Goal: Task Accomplishment & Management: Manage account settings

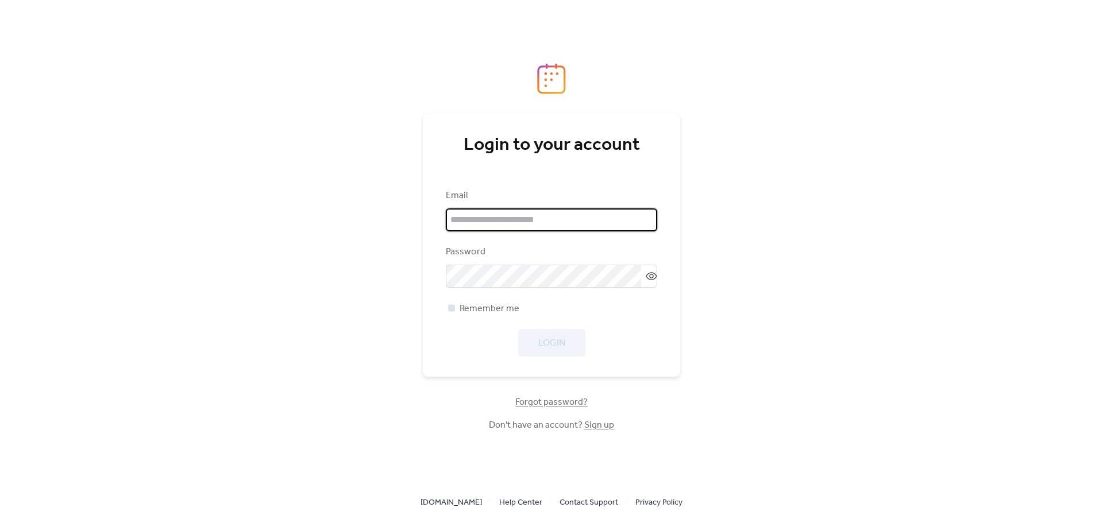
type input "**********"
click at [479, 313] on span "Remember me" at bounding box center [490, 309] width 60 height 14
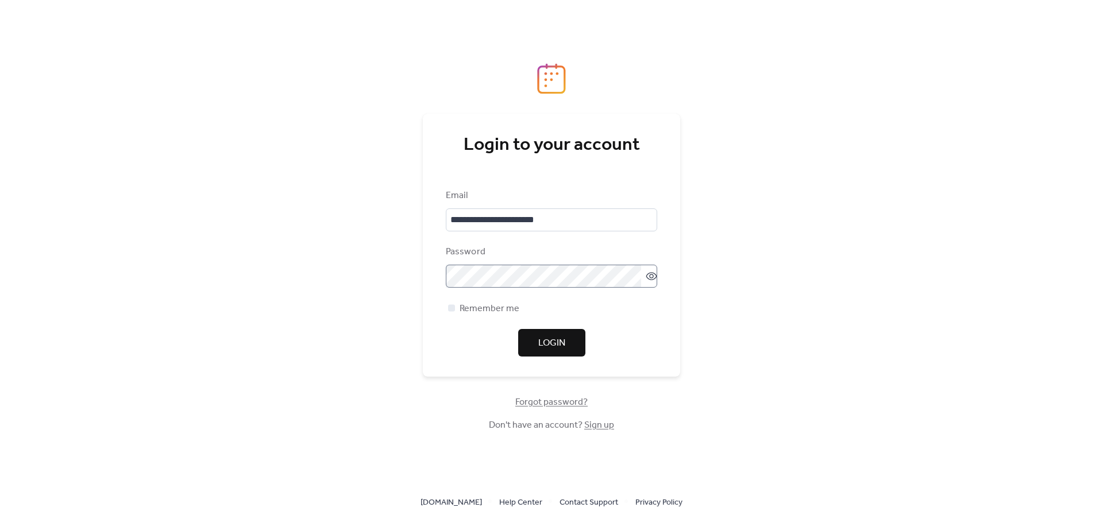
click at [649, 279] on icon at bounding box center [651, 276] width 11 height 11
click at [548, 344] on span "Login" at bounding box center [551, 344] width 27 height 14
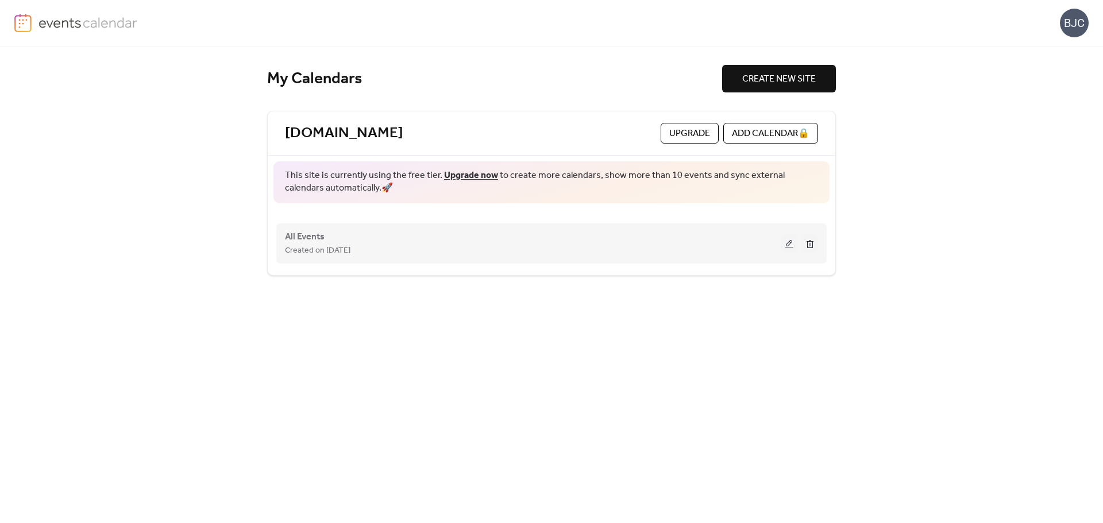
click at [629, 235] on div "All Events Created on 9-Sep-2025" at bounding box center [533, 244] width 496 height 28
click at [783, 243] on button at bounding box center [789, 243] width 16 height 17
click at [719, 249] on div "Created on 9-Sep-2025" at bounding box center [533, 251] width 496 height 14
click at [783, 239] on button at bounding box center [789, 243] width 16 height 17
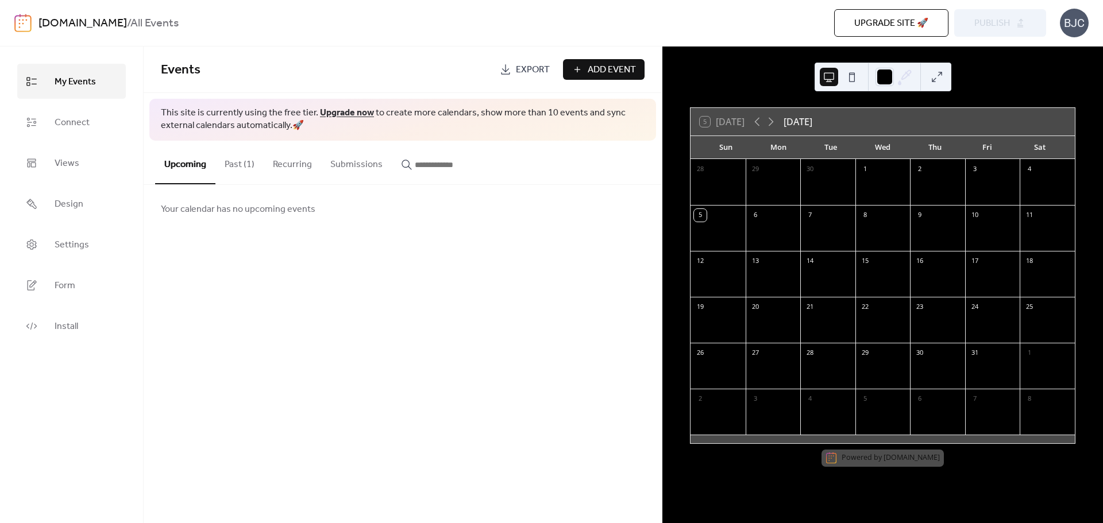
click at [780, 235] on div at bounding box center [773, 236] width 55 height 24
click at [610, 67] on span "Add Event" at bounding box center [612, 70] width 48 height 14
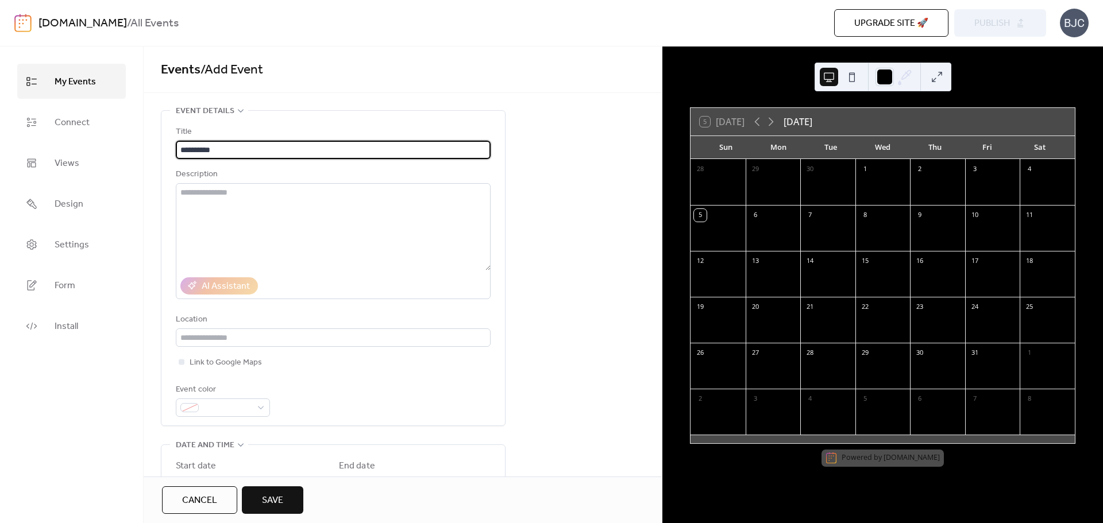
type input "**********"
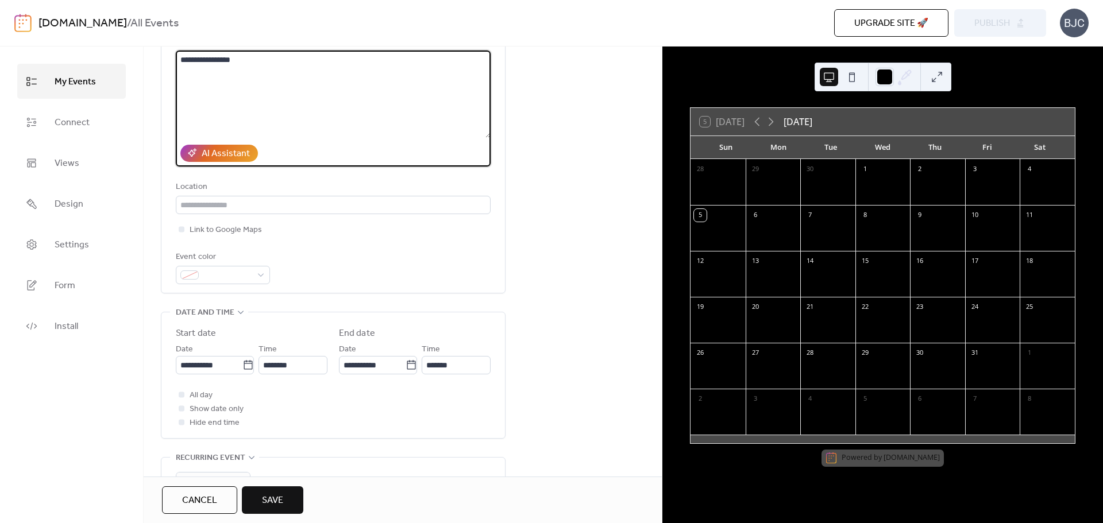
scroll to position [172, 0]
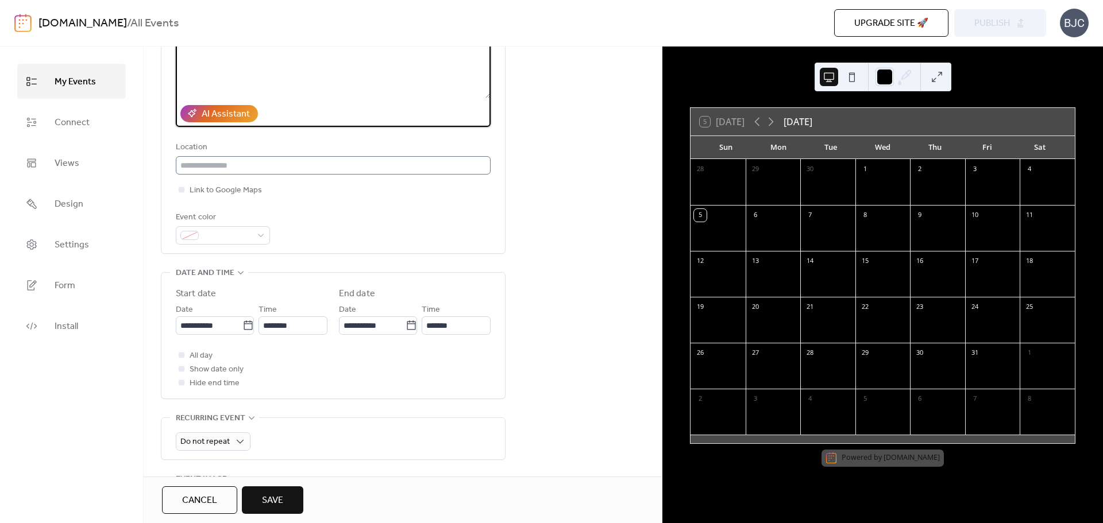
type textarea "**********"
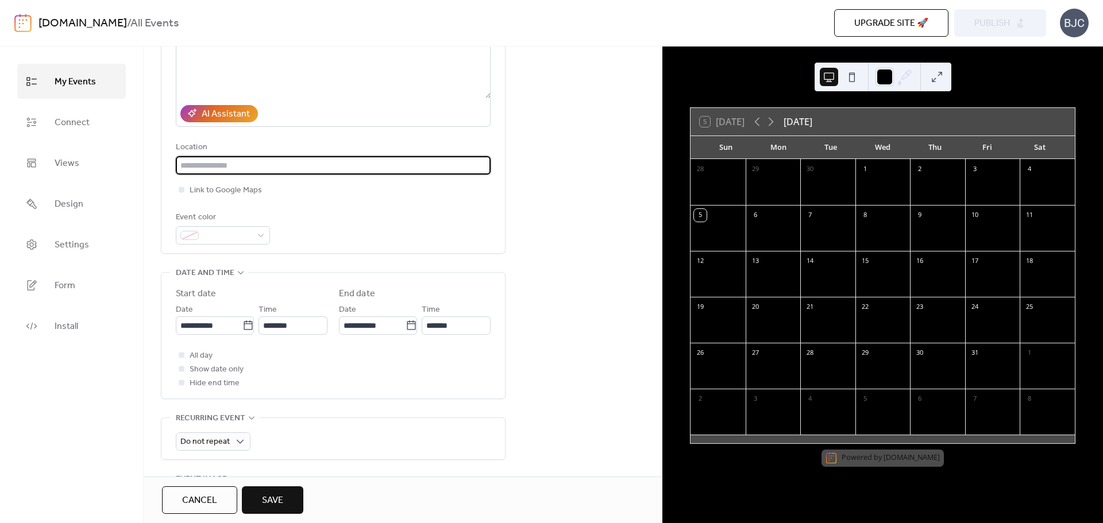
click at [251, 168] on input "text" at bounding box center [333, 165] width 315 height 18
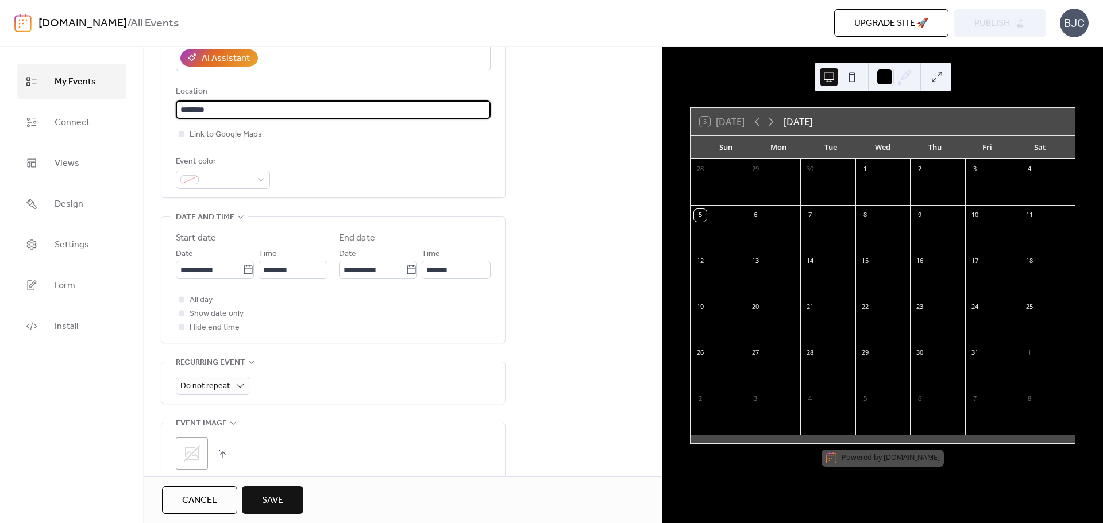
scroll to position [230, 0]
type input "********"
click at [260, 174] on div at bounding box center [223, 178] width 94 height 18
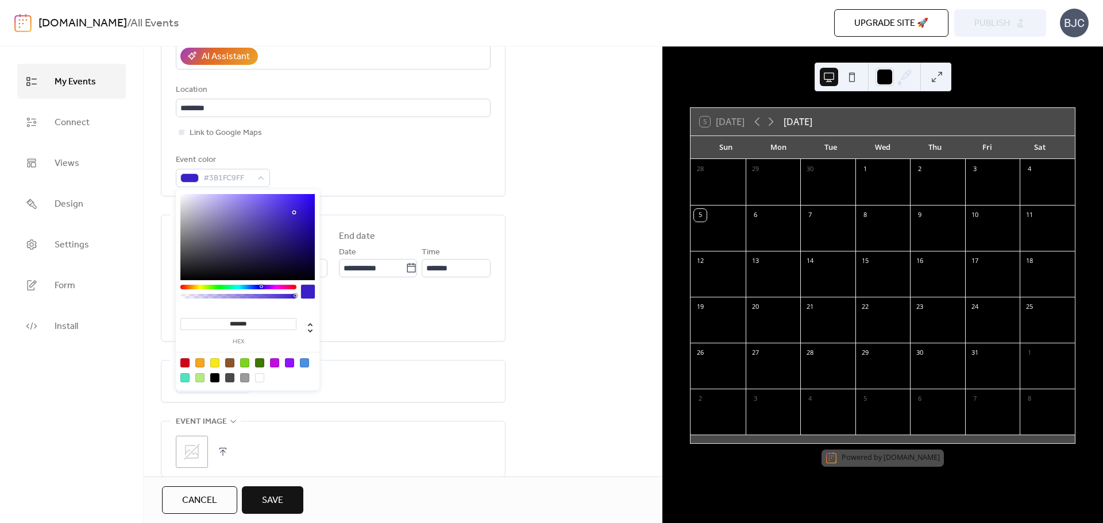
type input "*******"
drag, startPoint x: 274, startPoint y: 219, endPoint x: 297, endPoint y: 209, distance: 25.0
click at [297, 209] on div at bounding box center [247, 237] width 134 height 86
click at [342, 141] on div "**********" at bounding box center [333, 41] width 315 height 292
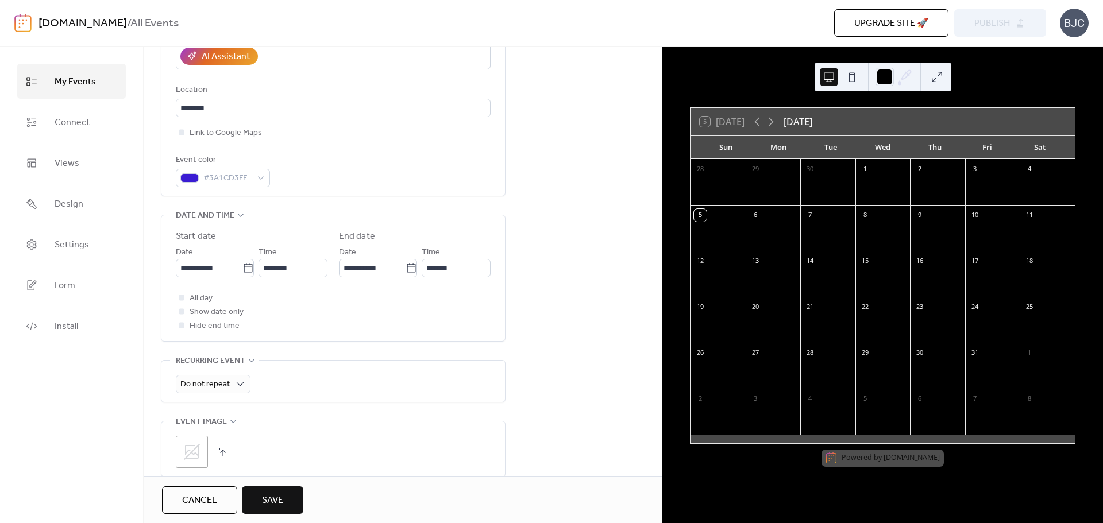
scroll to position [287, 0]
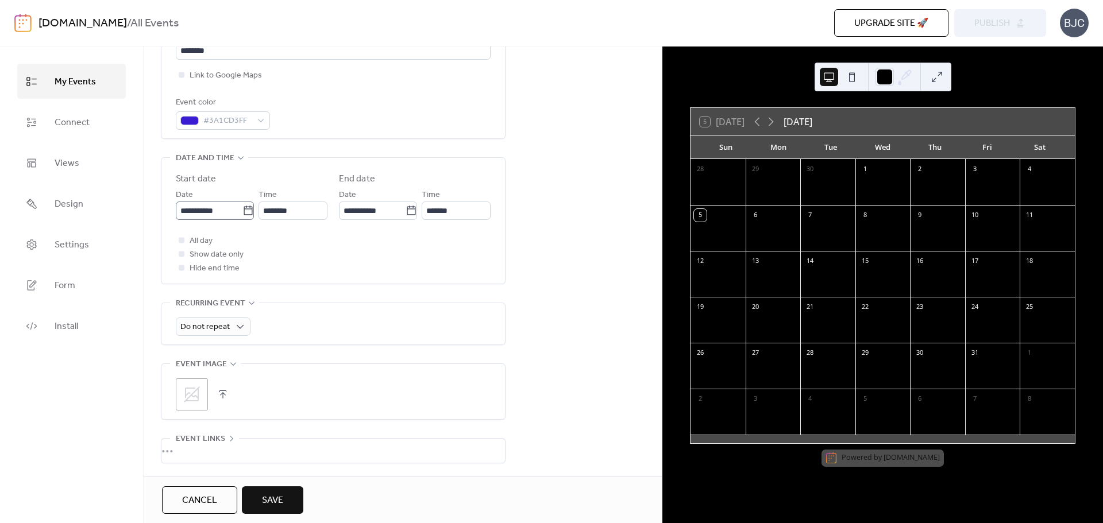
click at [244, 209] on icon at bounding box center [247, 210] width 11 height 11
click at [242, 209] on input "**********" at bounding box center [209, 211] width 67 height 18
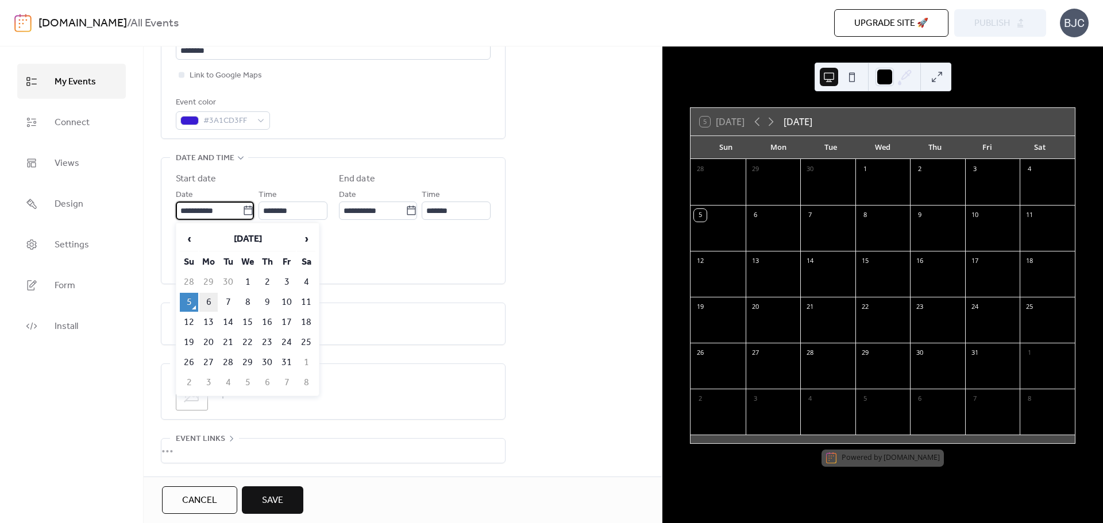
click at [212, 300] on td "6" at bounding box center [208, 302] width 18 height 19
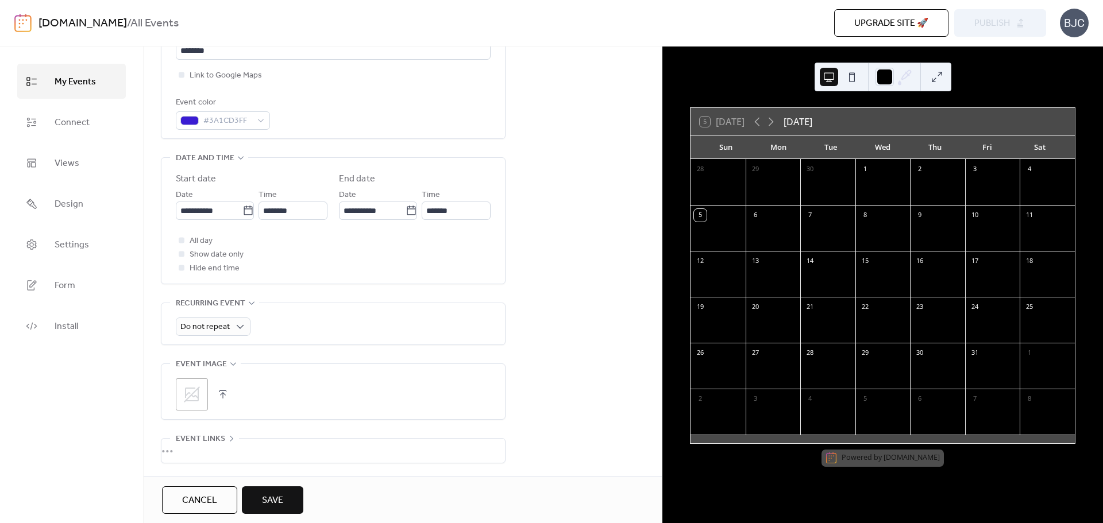
type input "**********"
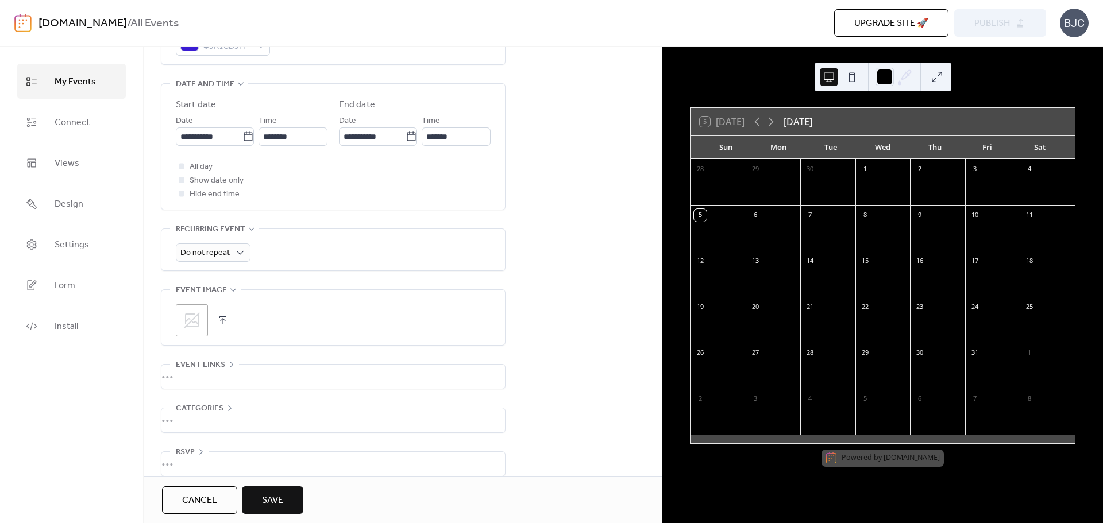
scroll to position [376, 0]
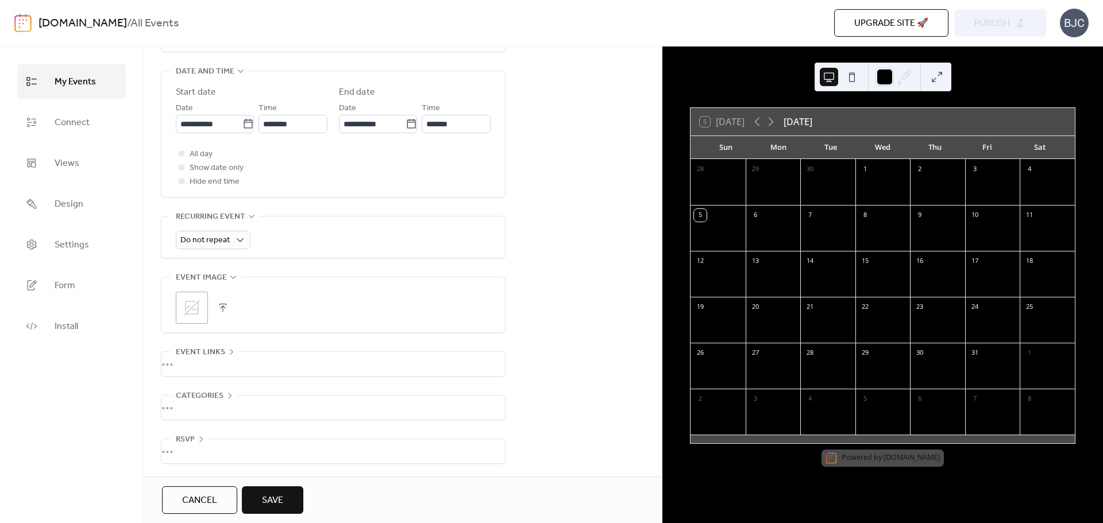
click at [227, 307] on button "button" at bounding box center [223, 308] width 16 height 16
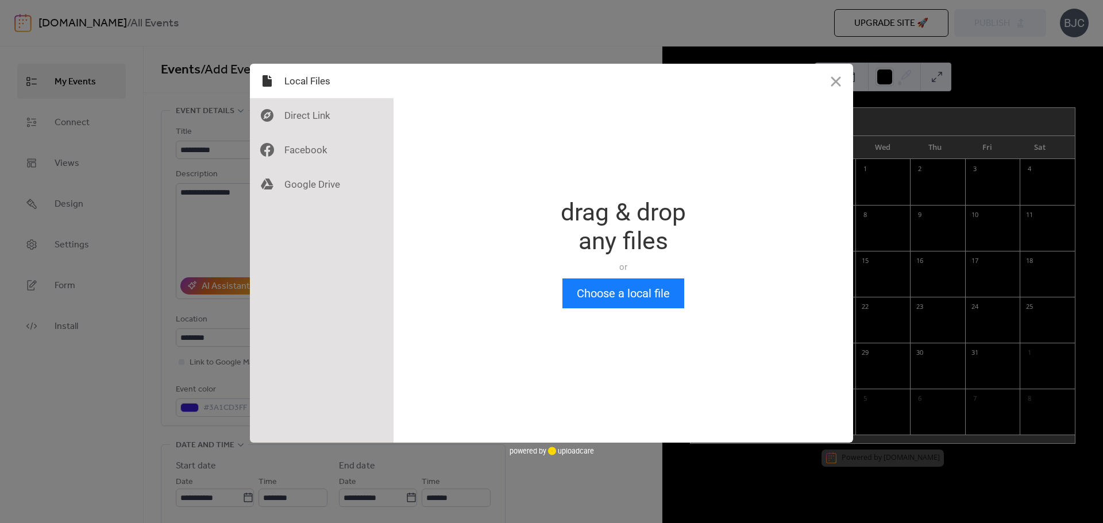
scroll to position [0, 0]
click at [609, 290] on button "Choose a local file" at bounding box center [624, 294] width 122 height 30
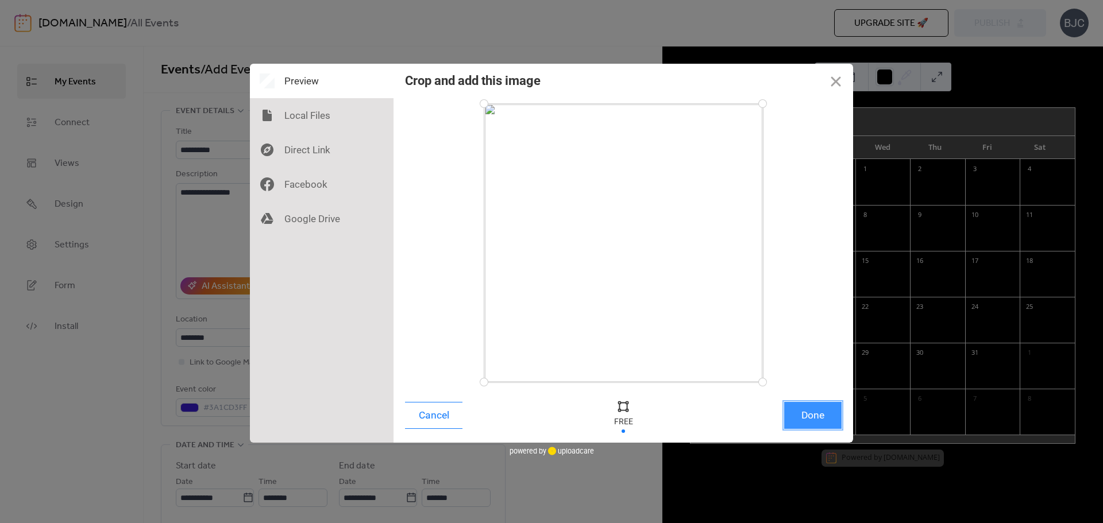
click at [819, 421] on button "Done" at bounding box center [812, 415] width 57 height 27
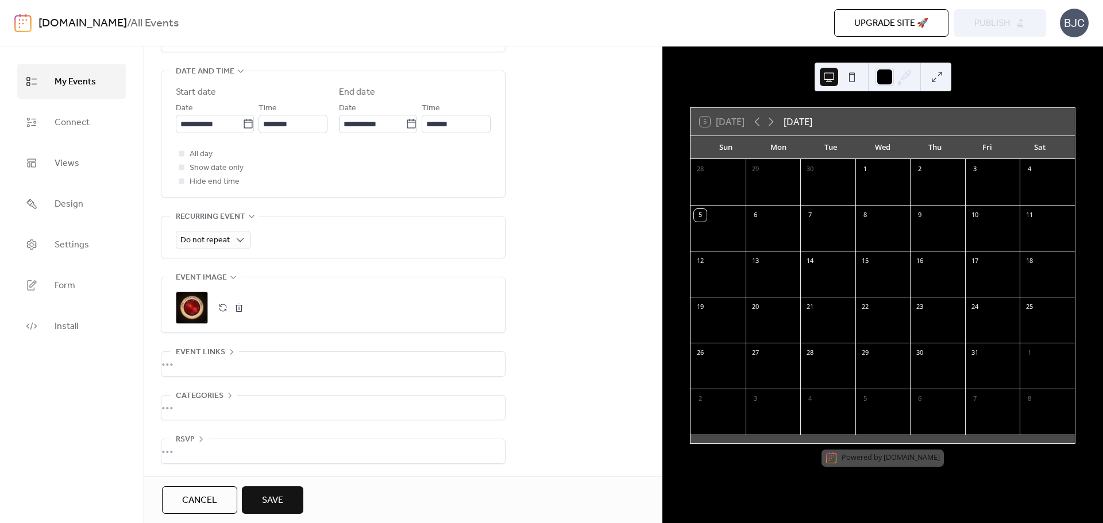
click at [276, 502] on span "Save" at bounding box center [272, 501] width 21 height 14
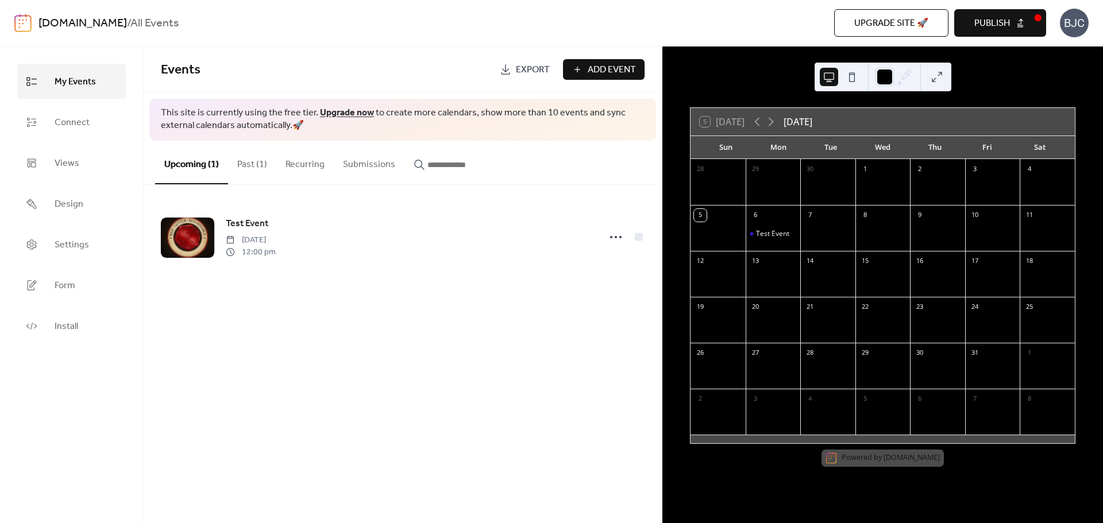
click at [1004, 17] on span "Publish" at bounding box center [992, 24] width 36 height 14
click at [376, 314] on div "Events Export Add Event This site is currently using the free tier. Upgrade now…" at bounding box center [403, 285] width 518 height 477
click at [783, 235] on div "Test Event" at bounding box center [772, 233] width 33 height 9
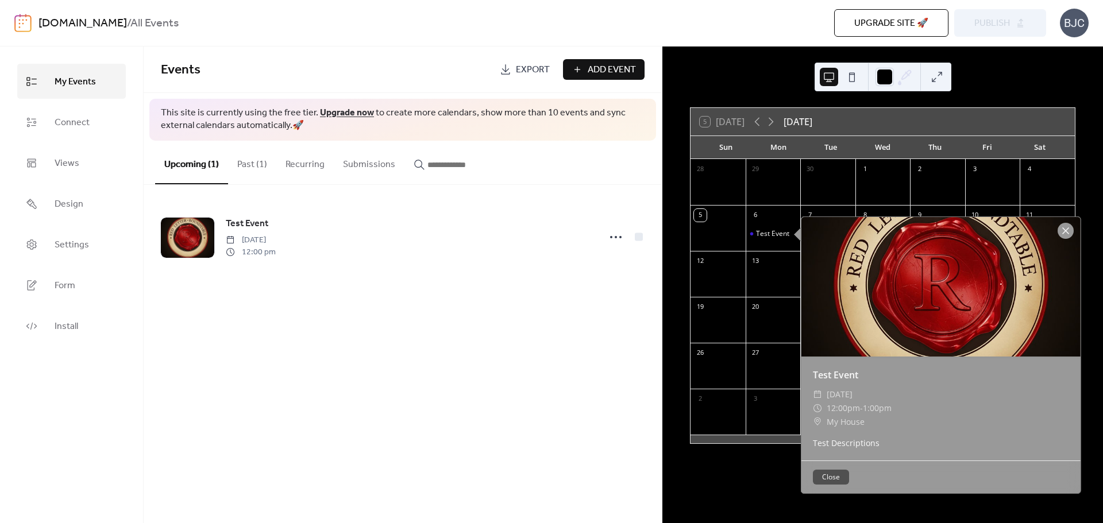
click at [1066, 232] on div at bounding box center [1066, 231] width 16 height 16
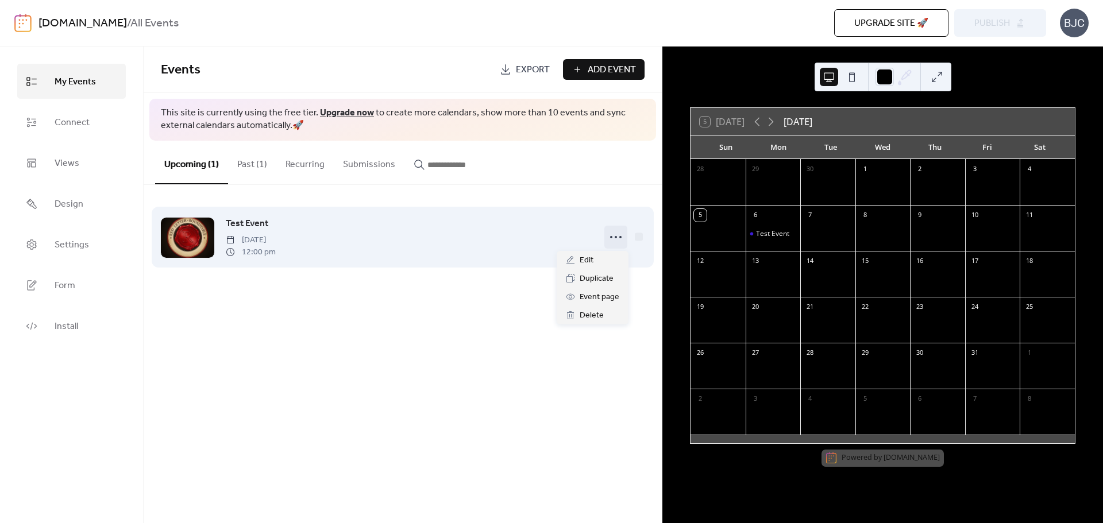
click at [622, 239] on icon at bounding box center [616, 237] width 18 height 18
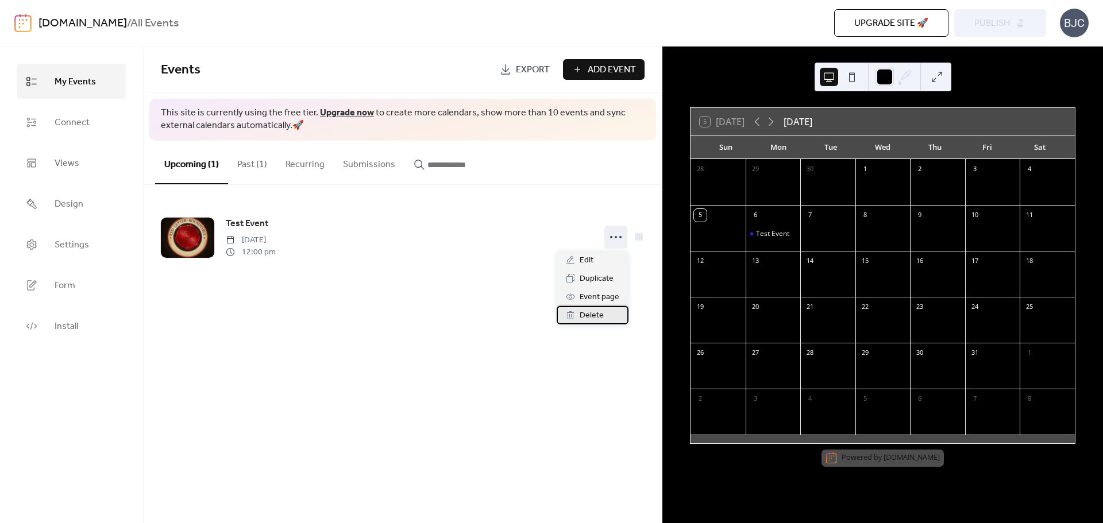
click at [608, 321] on div "Delete" at bounding box center [593, 315] width 72 height 18
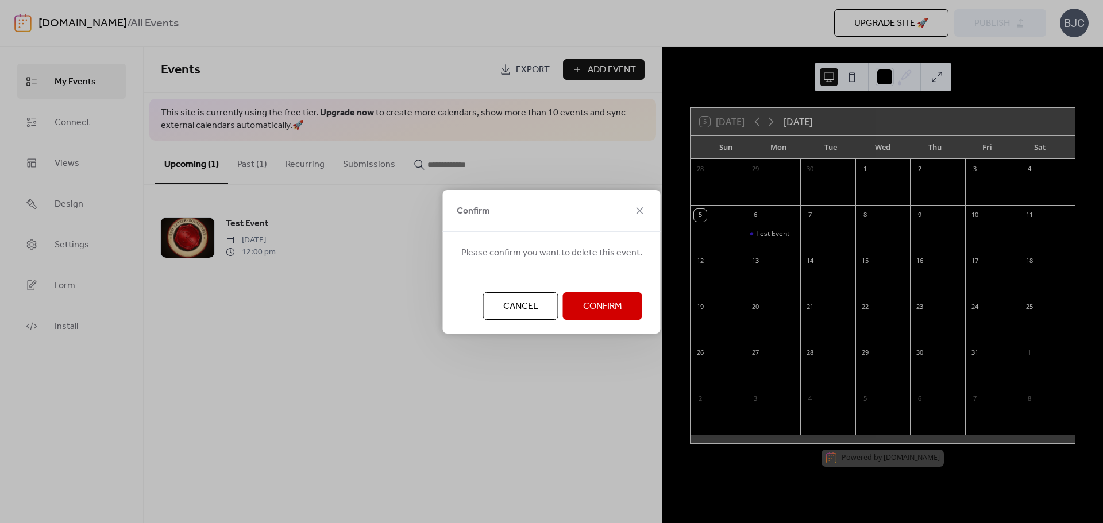
click at [600, 313] on span "Confirm" at bounding box center [602, 307] width 39 height 14
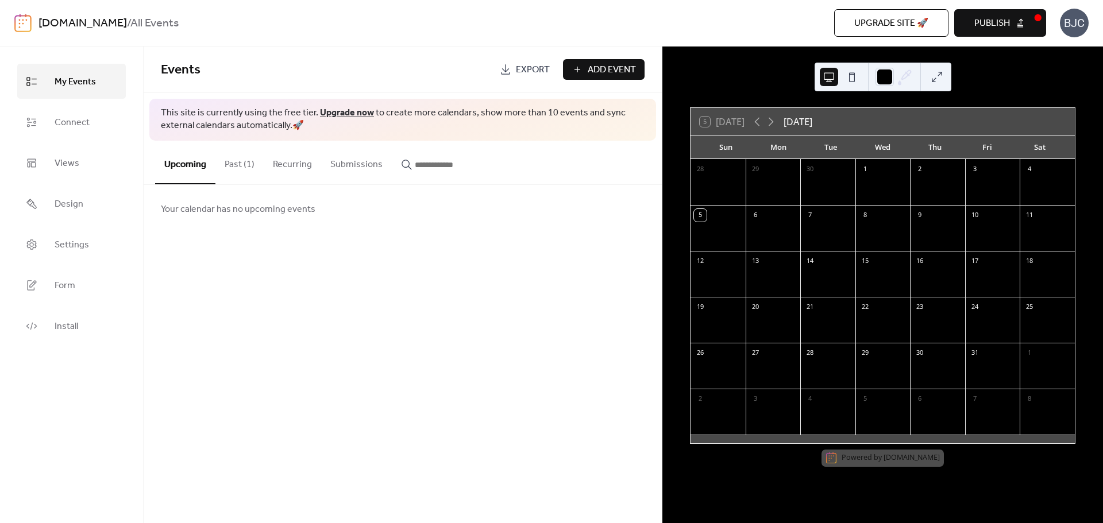
click at [1078, 25] on div "BJC" at bounding box center [1074, 23] width 29 height 29
click at [1061, 54] on span "Account" at bounding box center [1052, 52] width 34 height 14
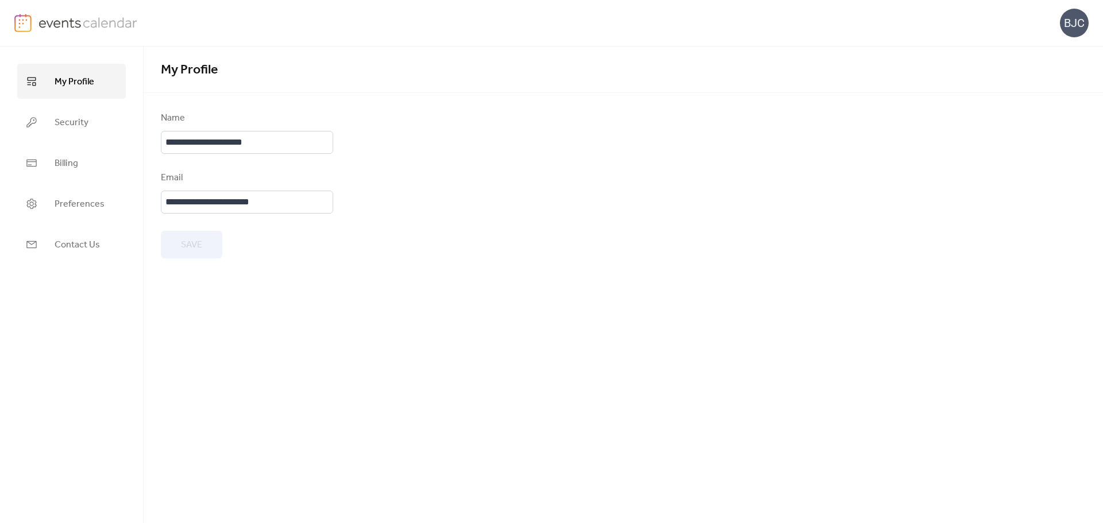
click at [1083, 20] on div "BJC" at bounding box center [1074, 23] width 29 height 29
click at [866, 31] on div "BJC" at bounding box center [551, 23] width 1074 height 46
click at [82, 90] on span "My Profile" at bounding box center [75, 82] width 40 height 18
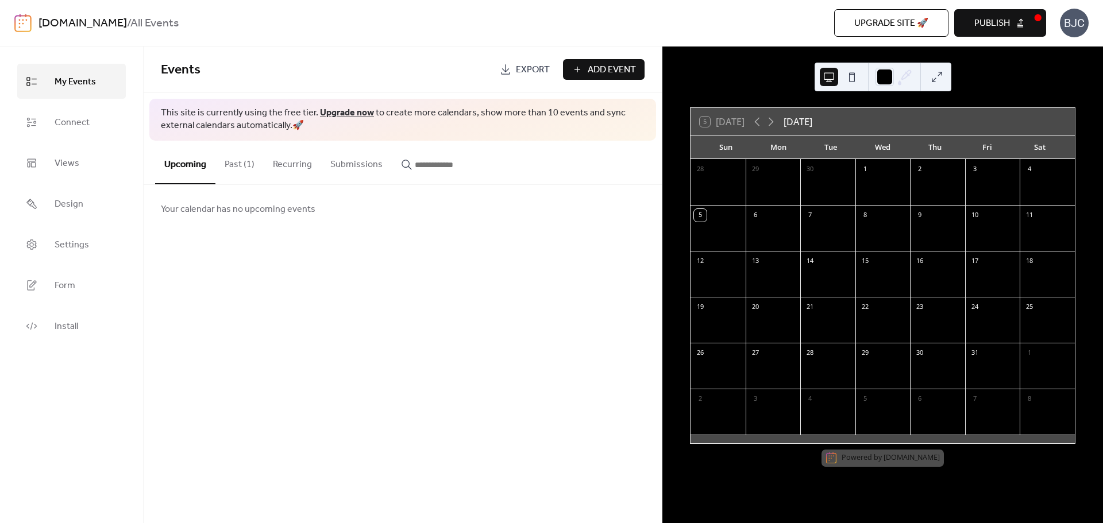
click at [350, 115] on link "Upgrade now" at bounding box center [347, 113] width 54 height 18
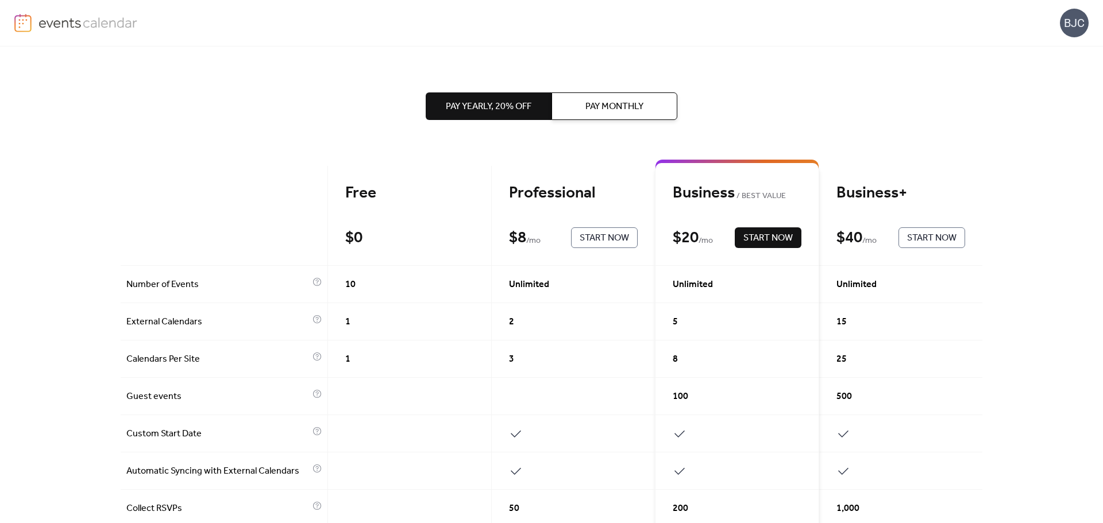
click at [644, 116] on button "Pay Monthly" at bounding box center [615, 107] width 126 height 28
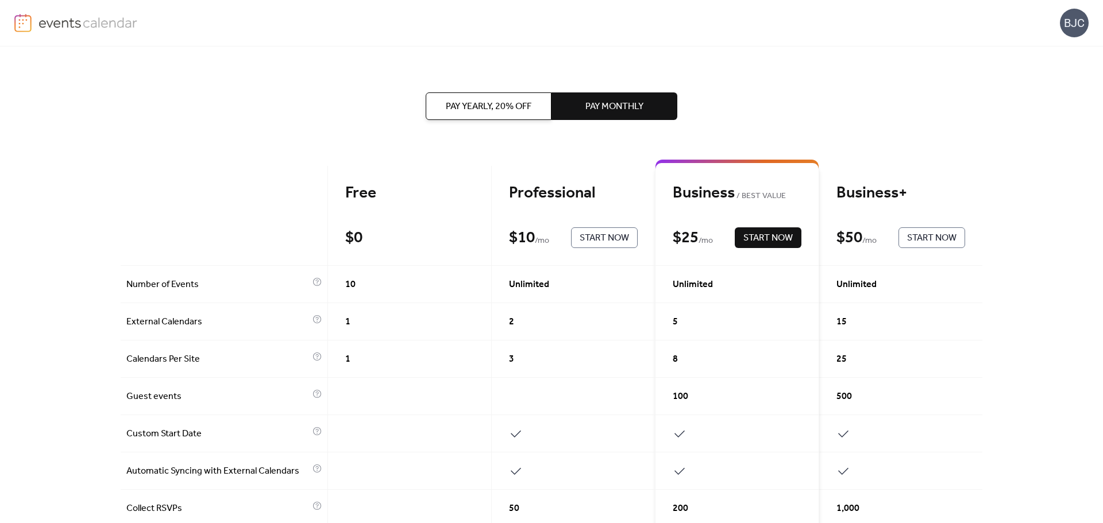
click at [487, 106] on span "Pay Yearly, 20% off" at bounding box center [489, 107] width 86 height 14
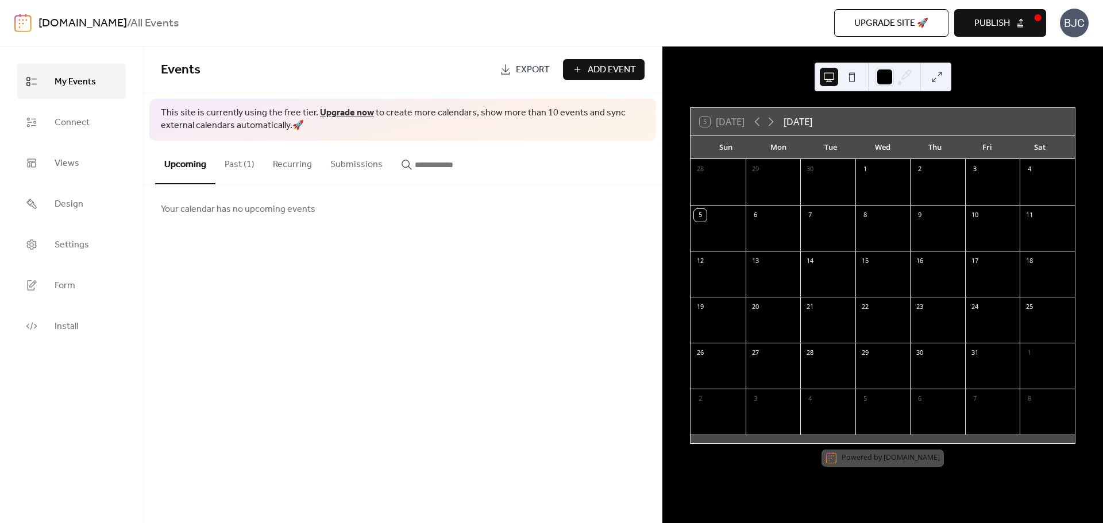
click at [238, 165] on button "Past (1)" at bounding box center [239, 162] width 48 height 43
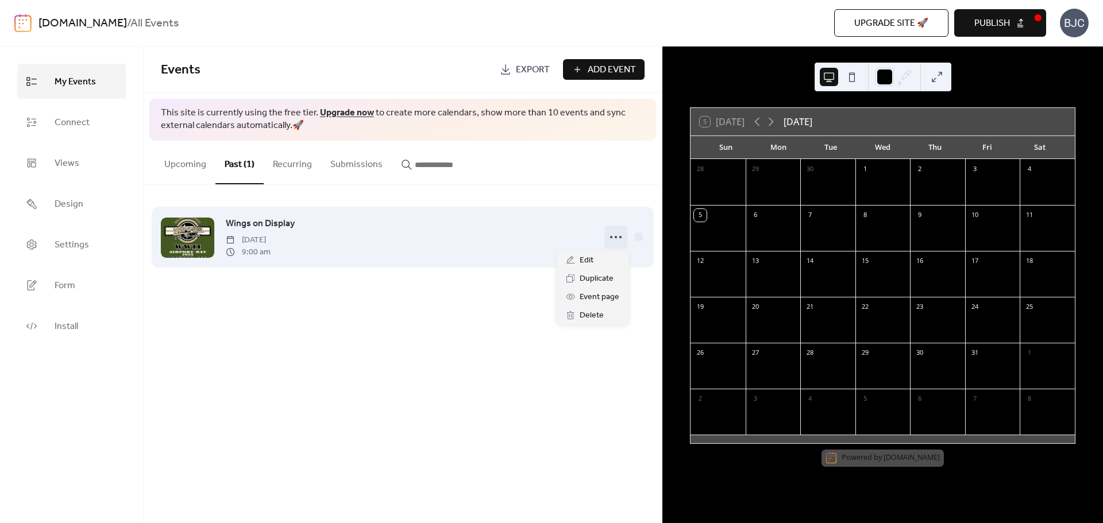
click at [619, 238] on icon at bounding box center [616, 237] width 18 height 18
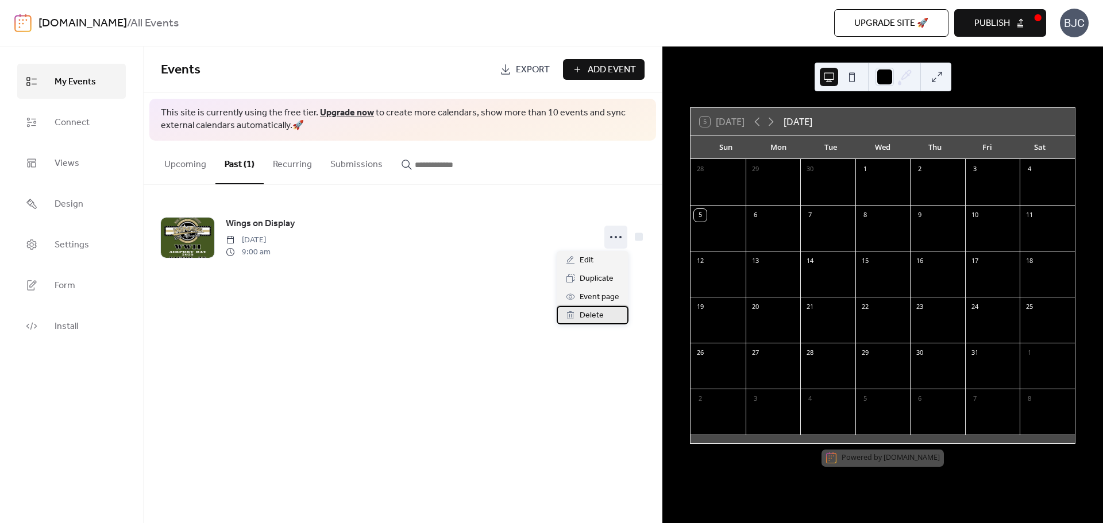
click at [592, 319] on span "Delete" at bounding box center [592, 316] width 24 height 14
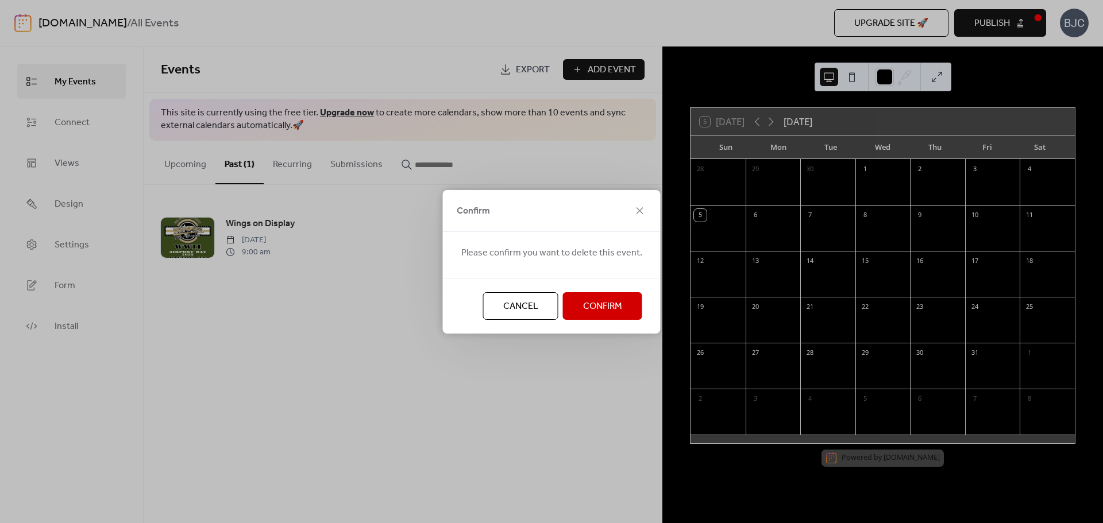
click at [583, 310] on span "Confirm" at bounding box center [602, 307] width 39 height 14
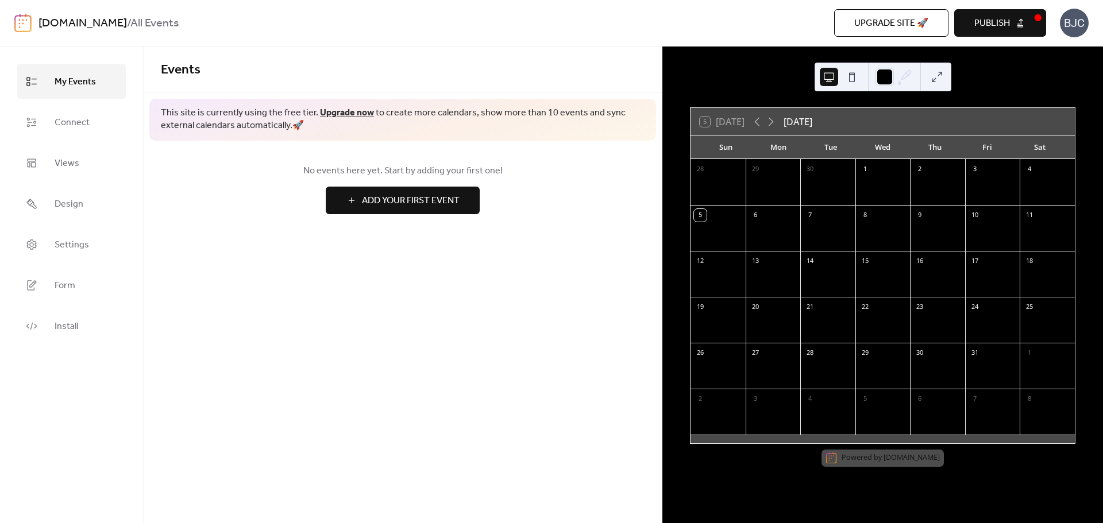
click at [459, 373] on div "Events This site is currently using the free tier. Upgrade now to create more c…" at bounding box center [403, 285] width 518 height 477
click at [483, 334] on div "Events This site is currently using the free tier. Upgrade now to create more c…" at bounding box center [403, 285] width 518 height 477
click at [87, 88] on span "My Events" at bounding box center [75, 82] width 41 height 18
click at [1008, 22] on span "Publish" at bounding box center [992, 24] width 36 height 14
click at [64, 134] on link "Connect" at bounding box center [71, 122] width 109 height 35
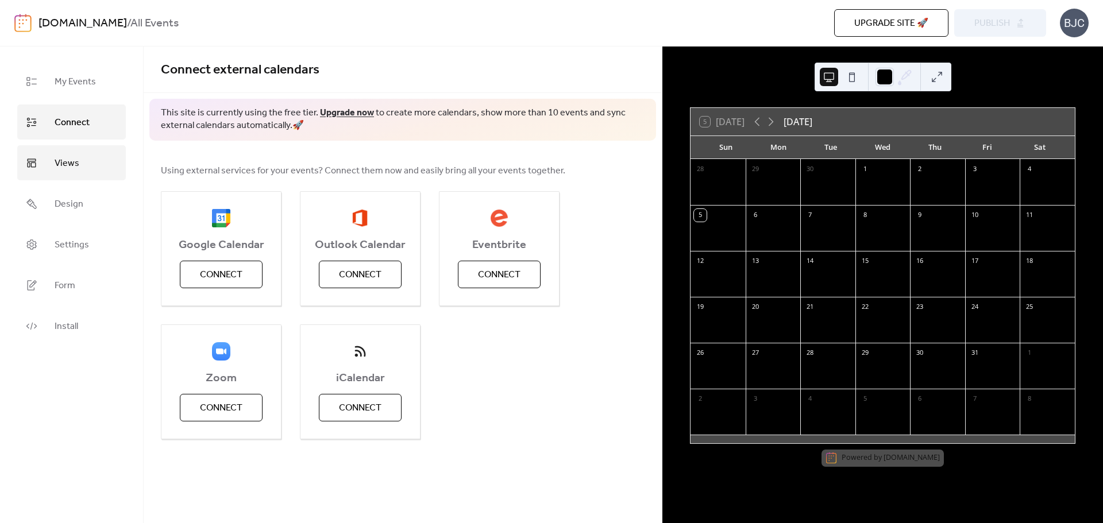
click at [75, 170] on span "Views" at bounding box center [67, 164] width 25 height 18
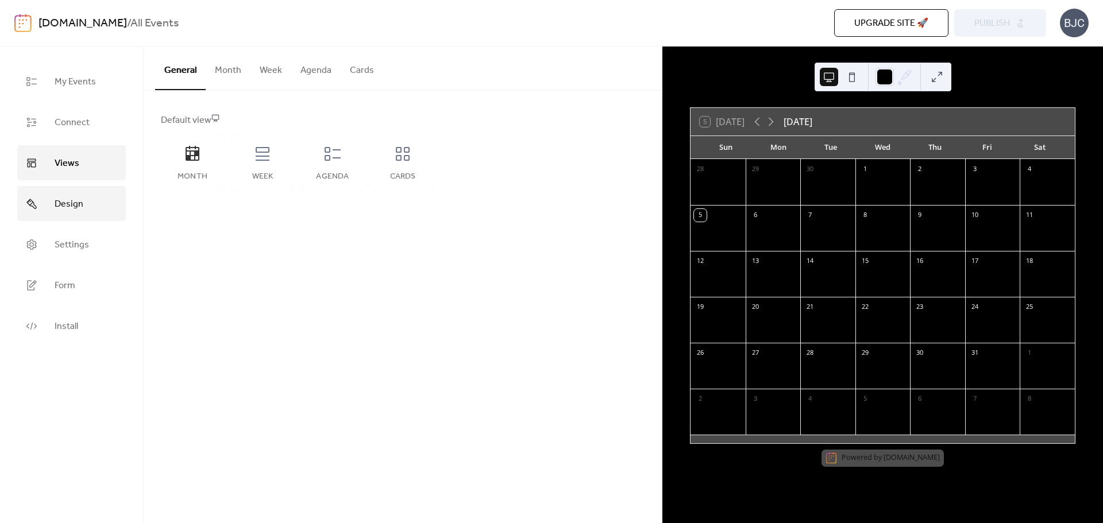
click at [66, 210] on span "Design" at bounding box center [69, 204] width 29 height 18
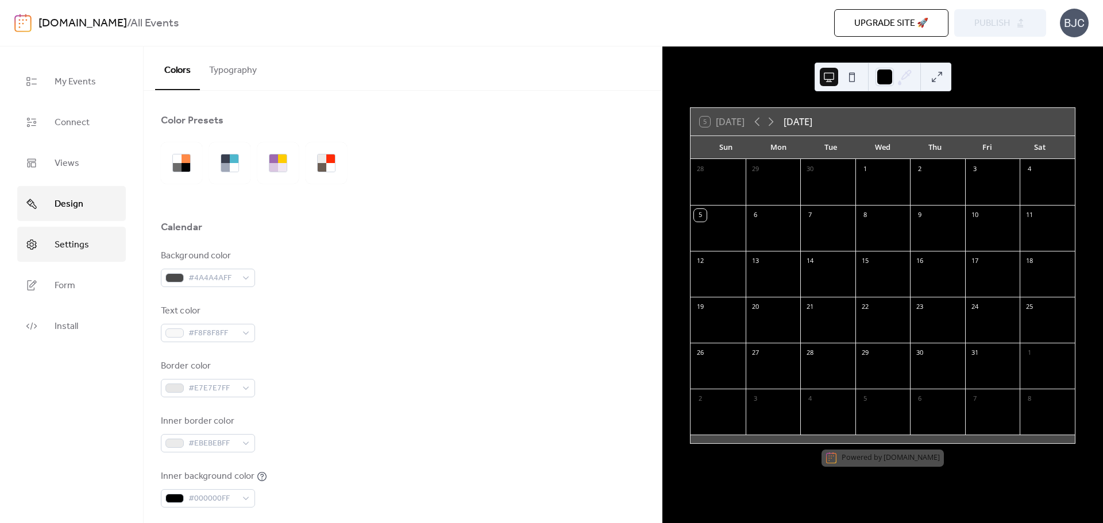
click at [74, 241] on span "Settings" at bounding box center [72, 245] width 34 height 18
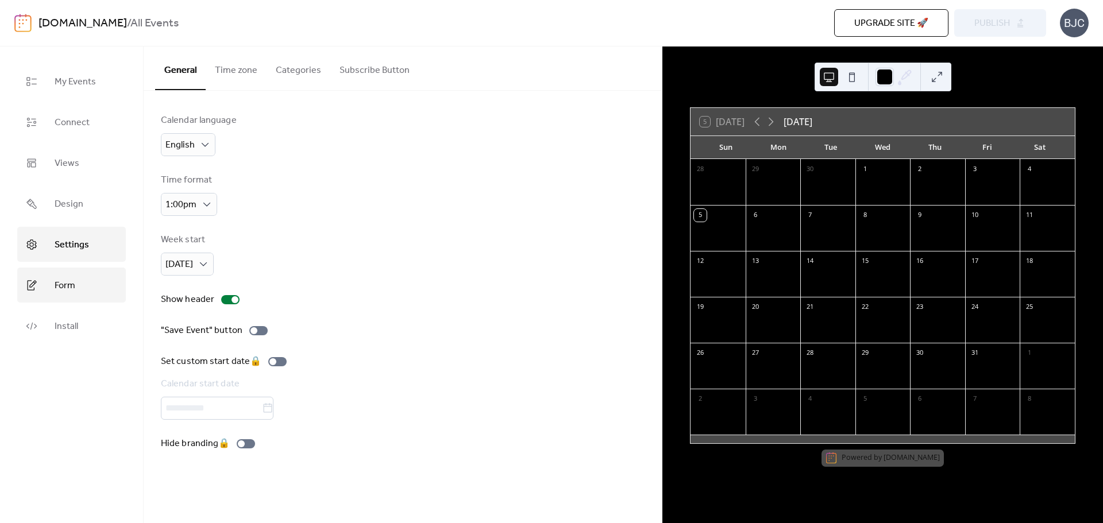
click at [69, 285] on span "Form" at bounding box center [65, 286] width 21 height 18
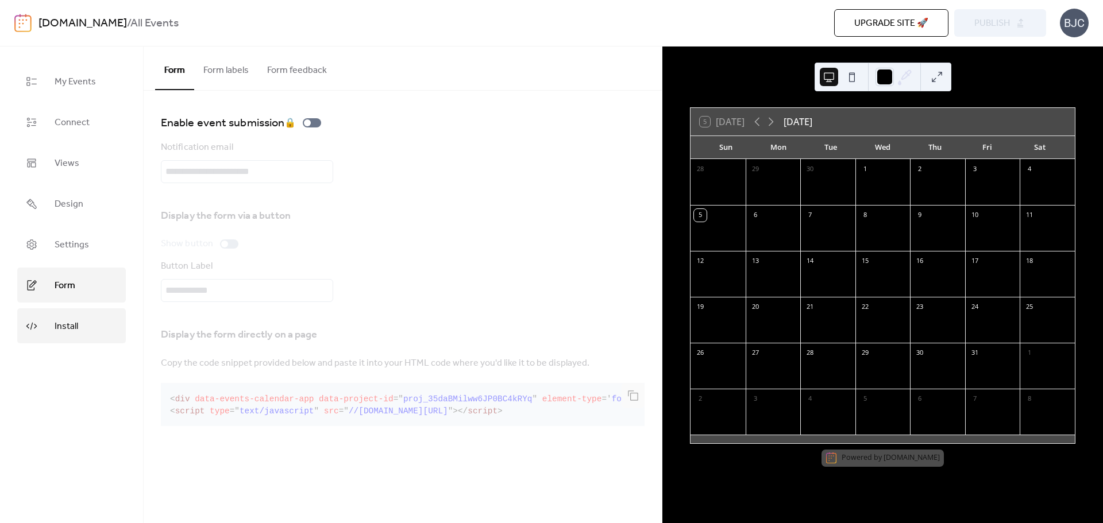
click at [98, 318] on link "Install" at bounding box center [71, 326] width 109 height 35
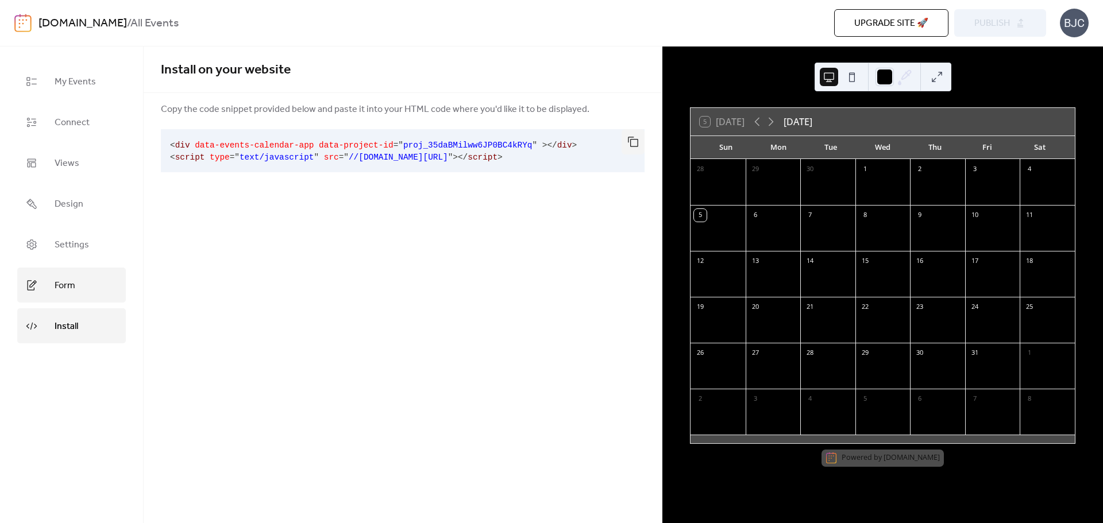
click at [75, 271] on link "Form" at bounding box center [71, 285] width 109 height 35
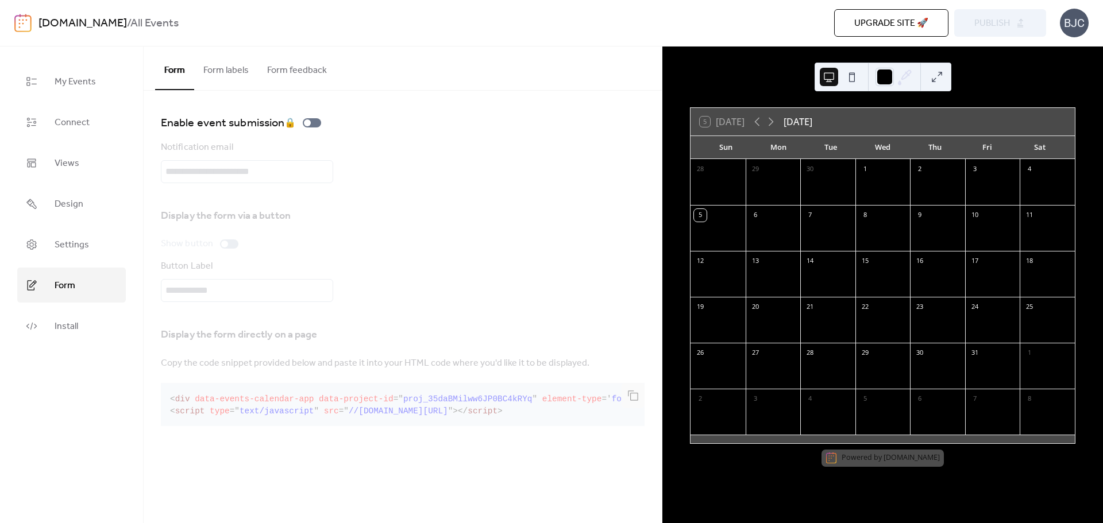
click at [228, 75] on button "Form labels" at bounding box center [226, 68] width 64 height 43
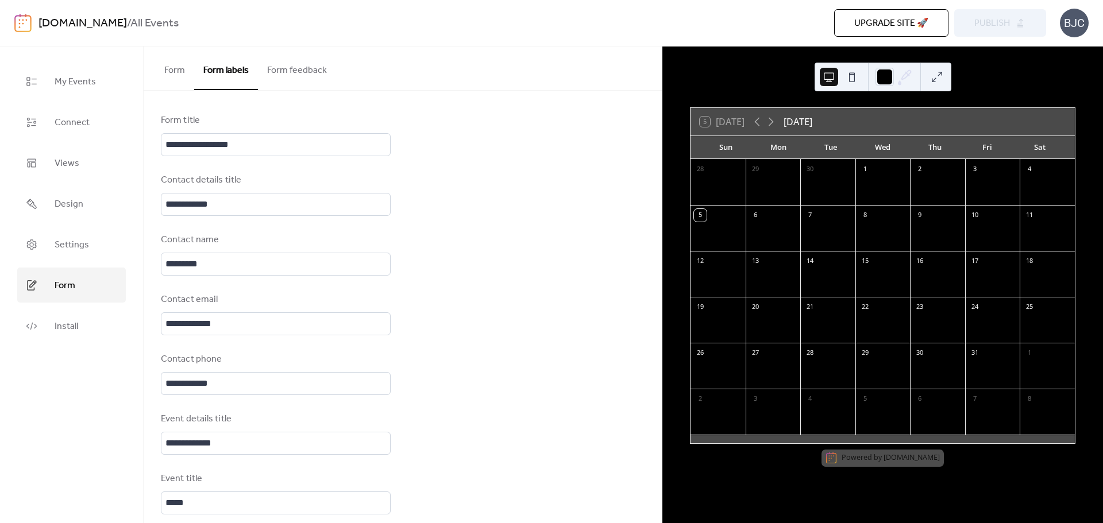
click at [305, 74] on button "Form feedback" at bounding box center [297, 68] width 78 height 43
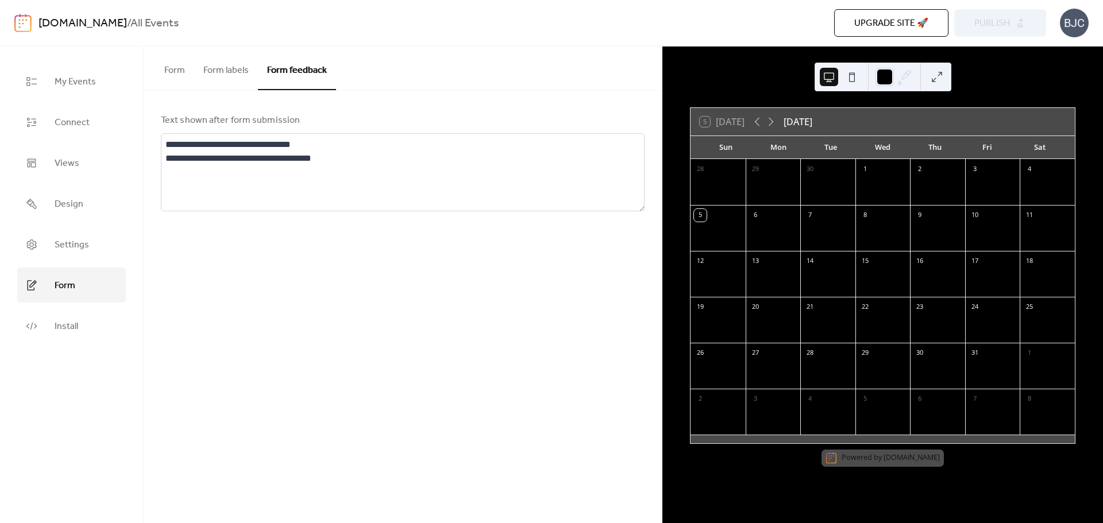
click at [180, 74] on button "Form" at bounding box center [174, 68] width 39 height 43
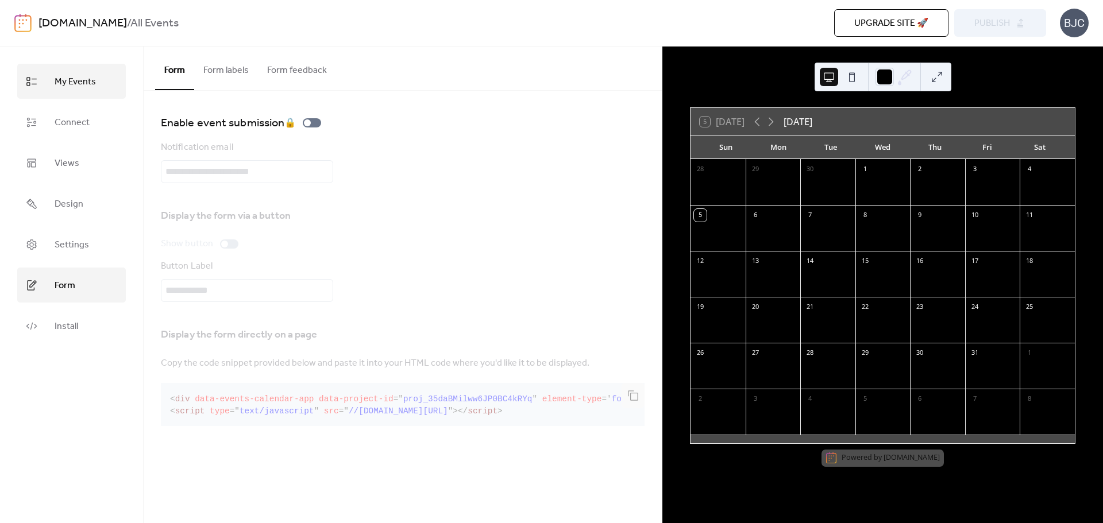
click at [107, 76] on link "My Events" at bounding box center [71, 81] width 109 height 35
